Goal: Transaction & Acquisition: Download file/media

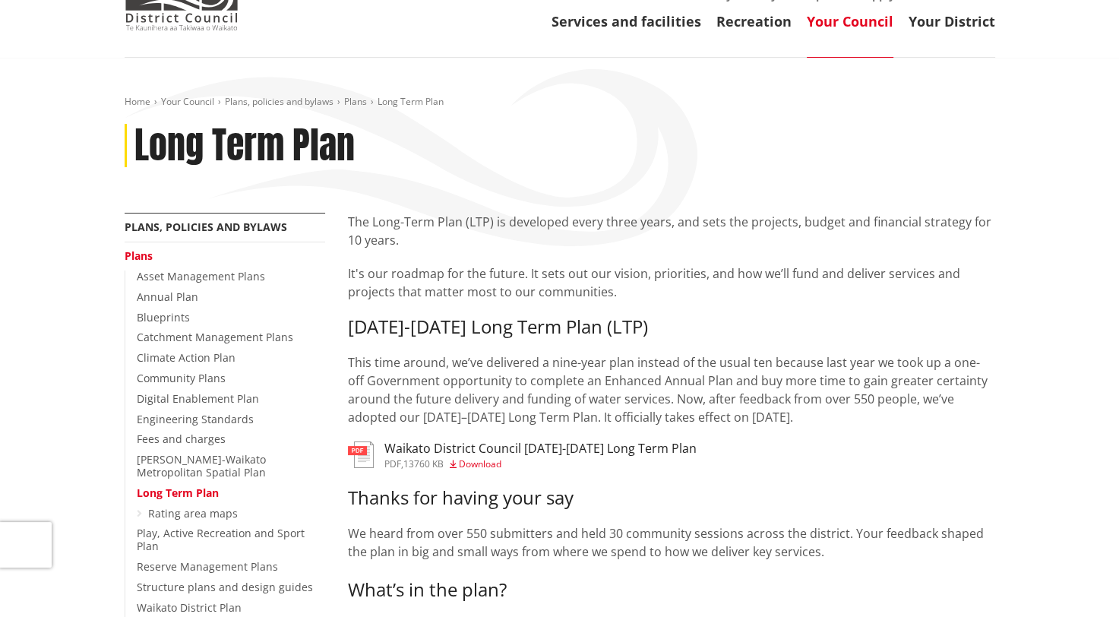
scroll to position [99, 0]
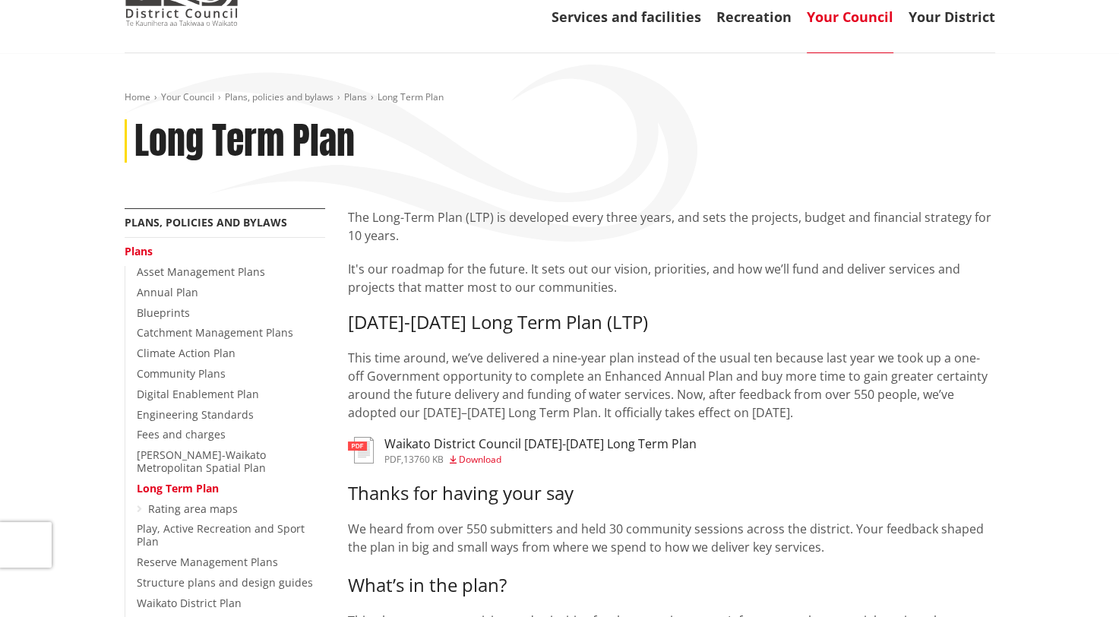
click at [403, 453] on div "Waikato District Council 2025-2034 Long Term Plan pdf , 13760 KB Download" at bounding box center [540, 450] width 312 height 27
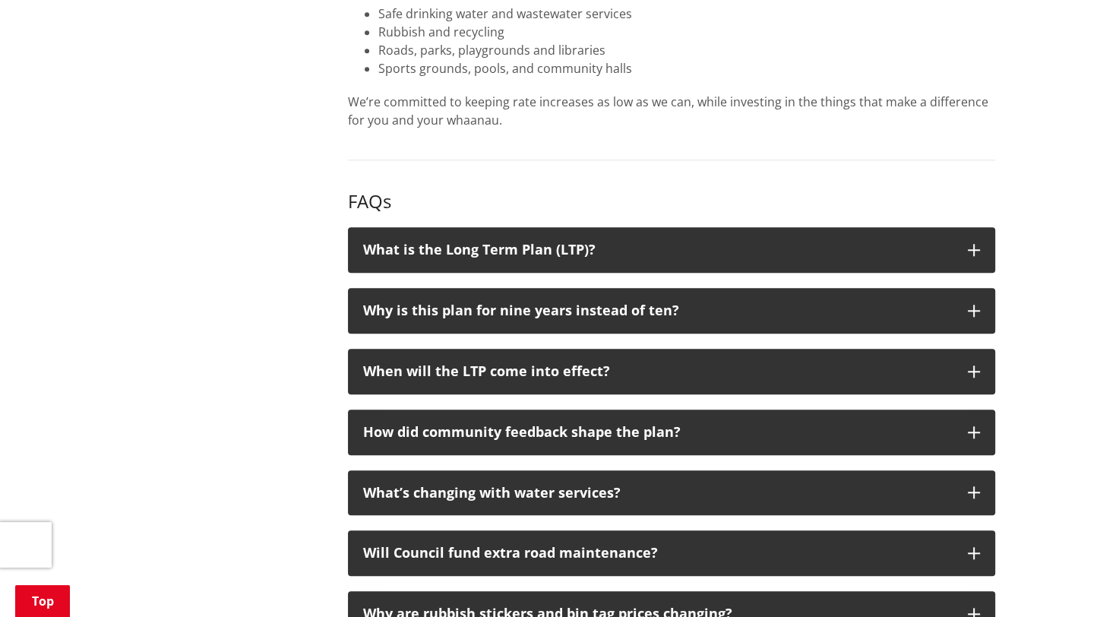
scroll to position [1410, 0]
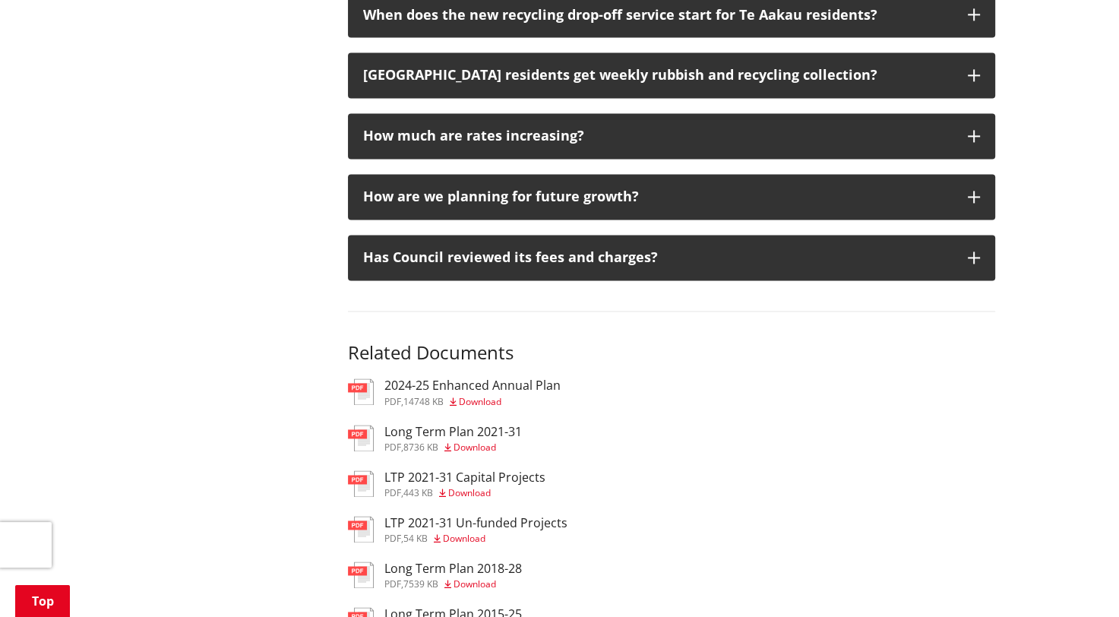
scroll to position [2119, 0]
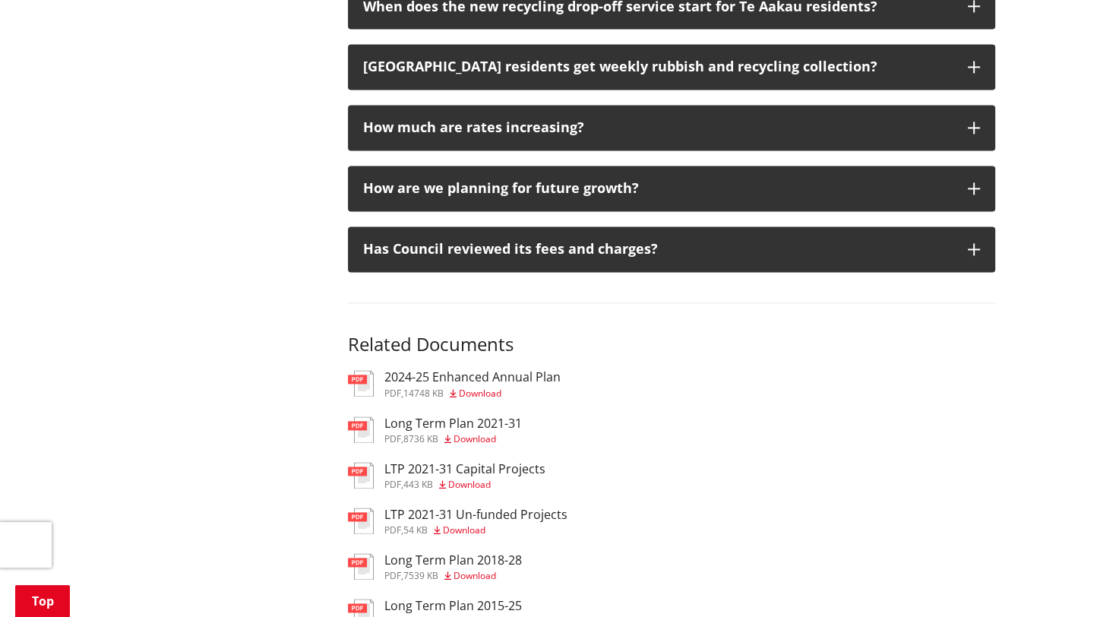
click at [473, 432] on span "Download" at bounding box center [475, 438] width 43 height 13
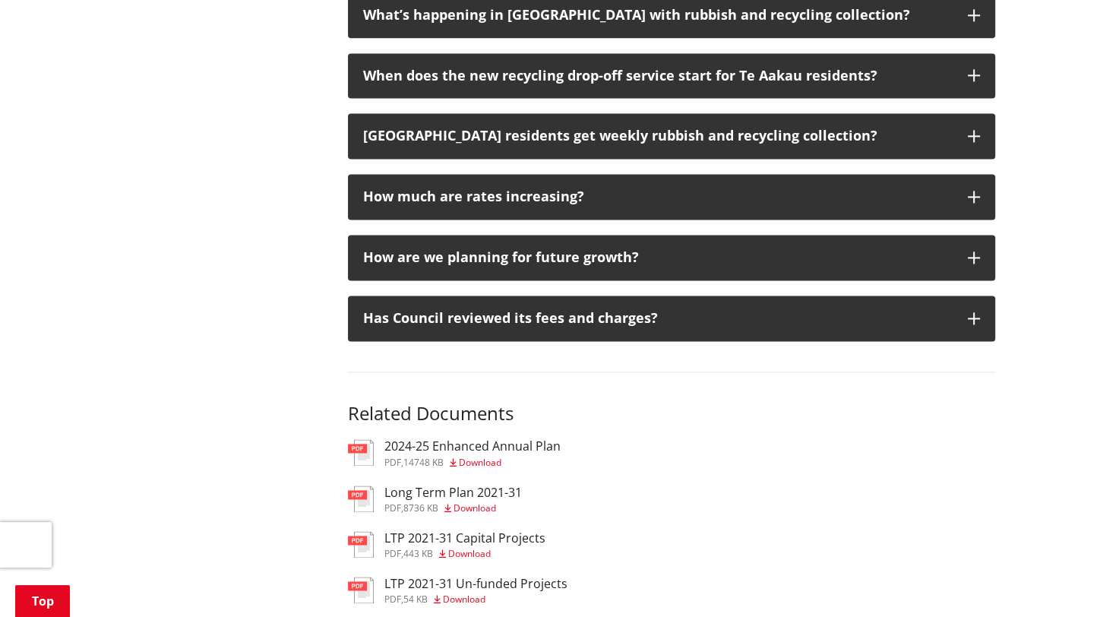
scroll to position [2050, 0]
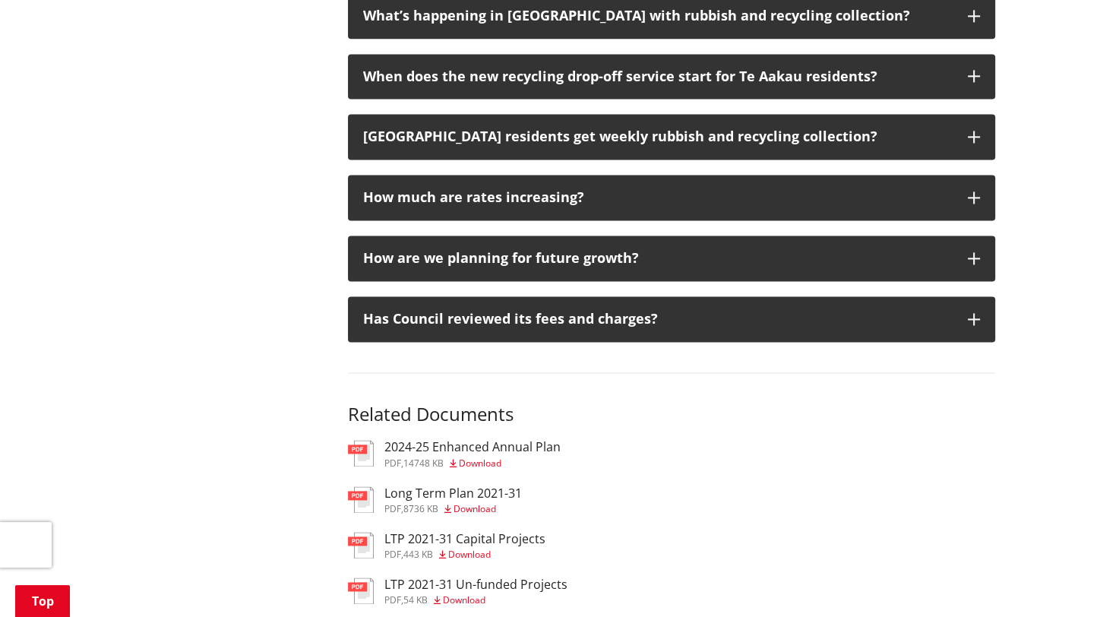
click at [478, 502] on span "Download" at bounding box center [475, 508] width 43 height 13
